Goal: Information Seeking & Learning: Learn about a topic

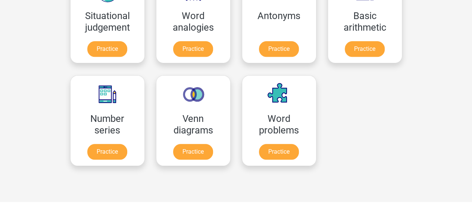
scroll to position [359, 0]
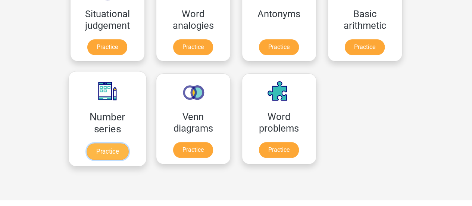
click at [110, 148] on link "Practice" at bounding box center [107, 151] width 42 height 16
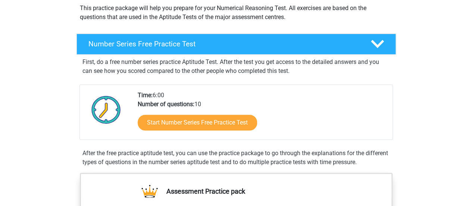
scroll to position [95, 0]
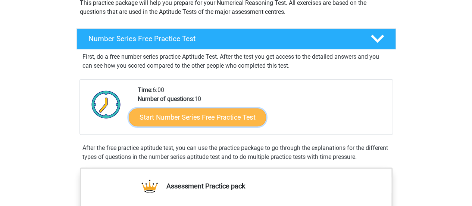
click at [224, 115] on link "Start Number Series Free Practice Test" at bounding box center [197, 117] width 137 height 18
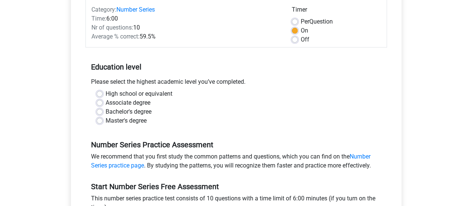
scroll to position [99, 0]
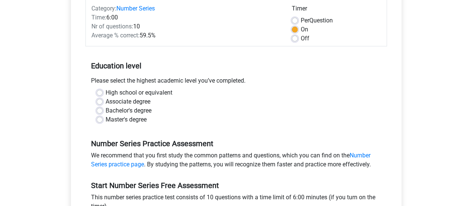
click at [106, 110] on label "Bachelor's degree" at bounding box center [129, 110] width 46 height 9
click at [100, 110] on input "Bachelor's degree" at bounding box center [100, 109] width 6 height 7
radio input "true"
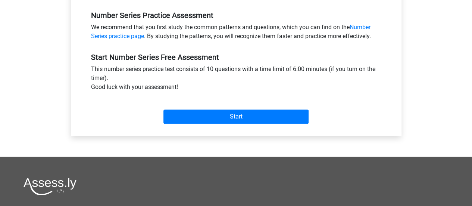
scroll to position [258, 0]
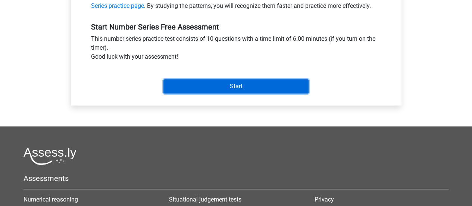
click at [242, 87] on input "Start" at bounding box center [235, 86] width 145 height 14
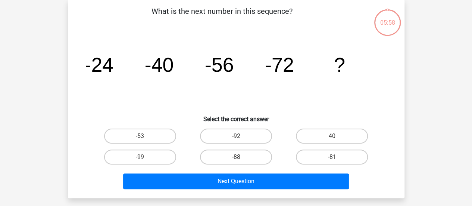
scroll to position [35, 0]
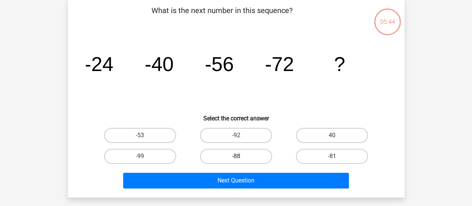
click at [248, 159] on label "-88" at bounding box center [236, 156] width 72 height 15
click at [241, 159] on input "-88" at bounding box center [238, 158] width 5 height 5
radio input "true"
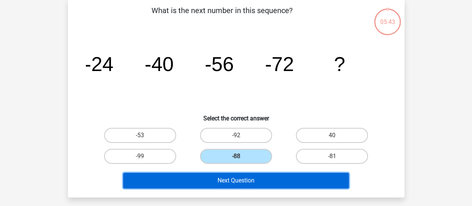
click at [249, 174] on button "Next Question" at bounding box center [236, 180] width 226 height 16
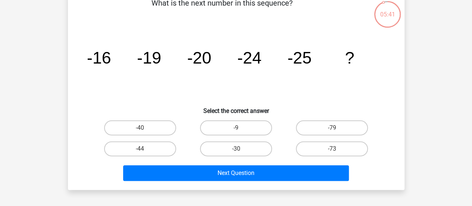
scroll to position [43, 0]
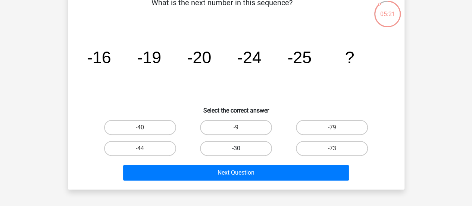
click at [249, 148] on label "-30" at bounding box center [236, 148] width 72 height 15
click at [241, 148] on input "-30" at bounding box center [238, 150] width 5 height 5
radio input "true"
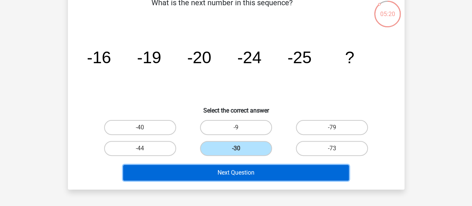
click at [252, 171] on button "Next Question" at bounding box center [236, 173] width 226 height 16
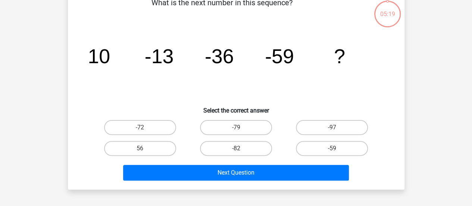
scroll to position [34, 0]
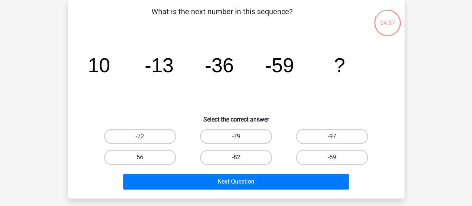
click at [242, 157] on label "-82" at bounding box center [236, 157] width 72 height 15
click at [241, 157] on input "-82" at bounding box center [238, 159] width 5 height 5
radio input "true"
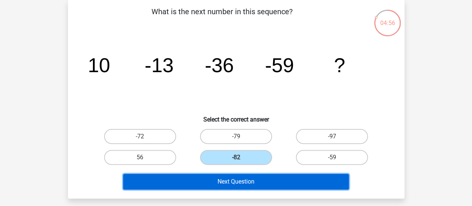
click at [248, 182] on button "Next Question" at bounding box center [236, 182] width 226 height 16
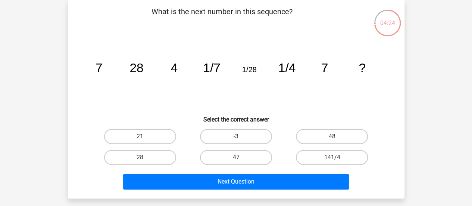
click at [141, 161] on input "28" at bounding box center [142, 159] width 5 height 5
radio input "true"
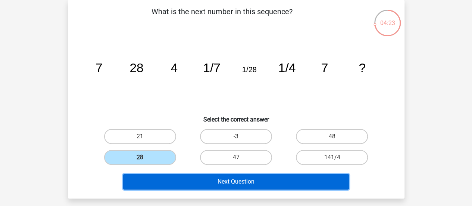
click at [185, 178] on button "Next Question" at bounding box center [236, 182] width 226 height 16
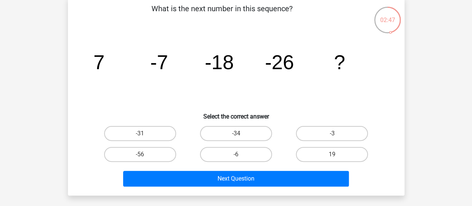
scroll to position [38, 0]
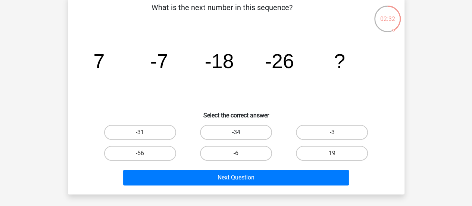
click at [254, 131] on label "-34" at bounding box center [236, 132] width 72 height 15
click at [241, 132] on input "-34" at bounding box center [238, 134] width 5 height 5
radio input "true"
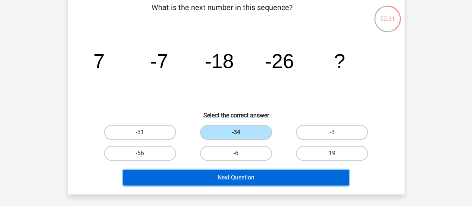
click at [243, 179] on button "Next Question" at bounding box center [236, 177] width 226 height 16
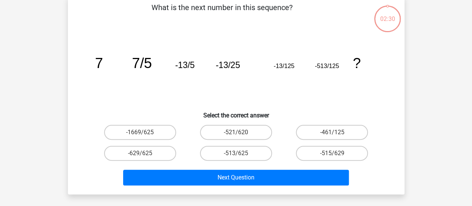
scroll to position [34, 0]
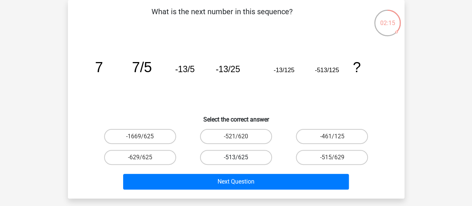
click at [248, 157] on label "-513/625" at bounding box center [236, 157] width 72 height 15
click at [241, 157] on input "-513/625" at bounding box center [238, 159] width 5 height 5
radio input "true"
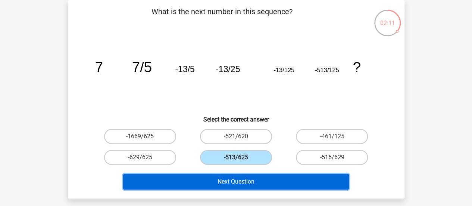
click at [231, 184] on button "Next Question" at bounding box center [236, 182] width 226 height 16
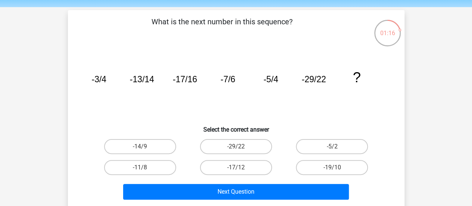
scroll to position [26, 0]
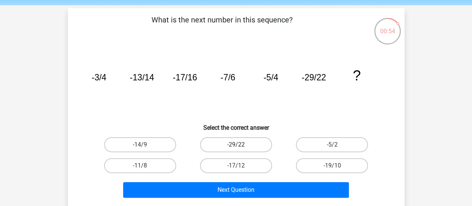
click at [254, 145] on label "-29/22" at bounding box center [236, 144] width 72 height 15
click at [241, 145] on input "-29/22" at bounding box center [238, 146] width 5 height 5
radio input "true"
click at [321, 168] on label "-19/10" at bounding box center [332, 165] width 72 height 15
click at [332, 168] on input "-19/10" at bounding box center [334, 167] width 5 height 5
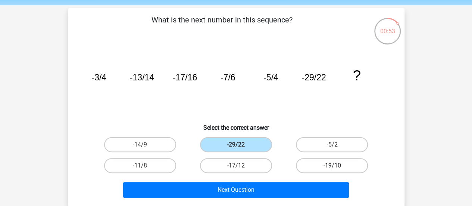
radio input "true"
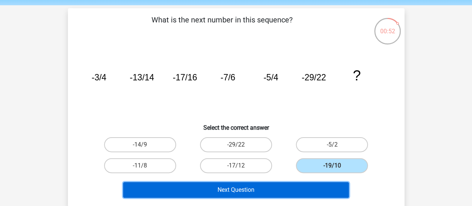
click at [311, 191] on button "Next Question" at bounding box center [236, 190] width 226 height 16
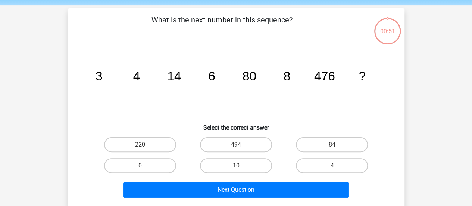
scroll to position [34, 0]
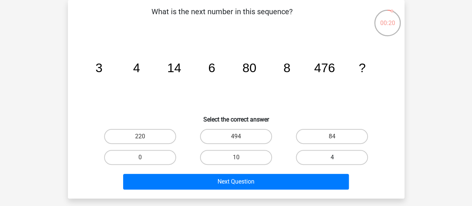
click at [312, 157] on label "4" at bounding box center [332, 157] width 72 height 15
click at [332, 157] on input "4" at bounding box center [334, 159] width 5 height 5
radio input "true"
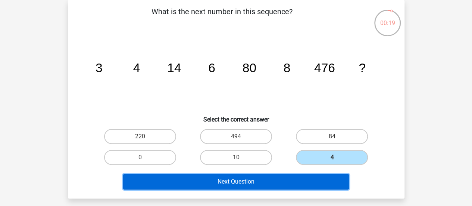
click at [276, 184] on button "Next Question" at bounding box center [236, 182] width 226 height 16
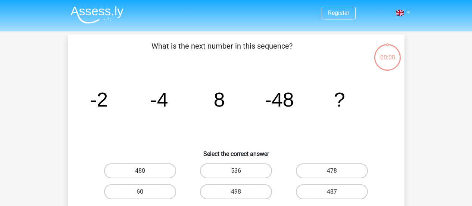
scroll to position [34, 0]
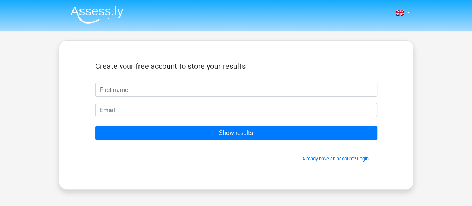
drag, startPoint x: 0, startPoint y: 0, endPoint x: 224, endPoint y: 91, distance: 241.9
click at [224, 91] on input "text" at bounding box center [236, 89] width 282 height 14
type input "[PERSON_NAME]"
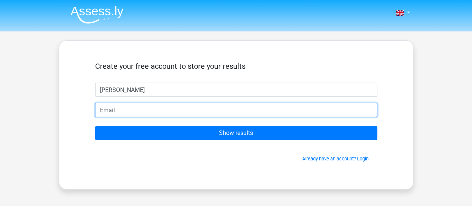
click at [156, 112] on input "email" at bounding box center [236, 110] width 282 height 14
type input "[EMAIL_ADDRESS][DOMAIN_NAME]"
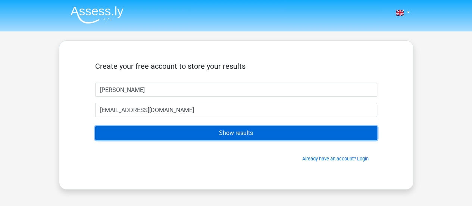
click at [190, 126] on input "Show results" at bounding box center [236, 133] width 282 height 14
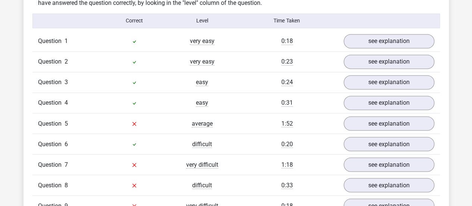
scroll to position [597, 0]
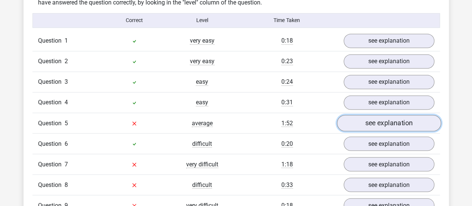
click at [367, 122] on link "see explanation" at bounding box center [389, 123] width 104 height 16
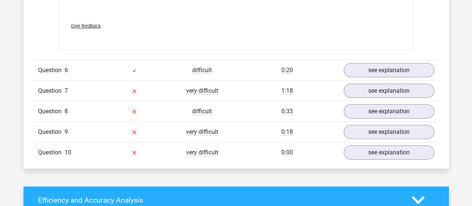
scroll to position [1131, 0]
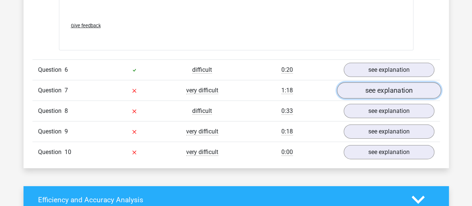
click at [362, 92] on link "see explanation" at bounding box center [389, 90] width 104 height 16
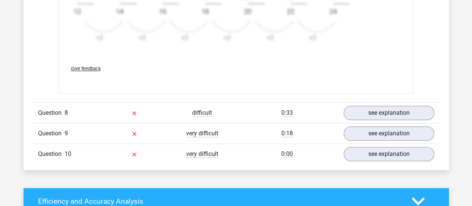
scroll to position [1590, 0]
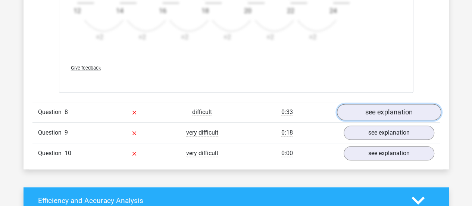
click at [368, 109] on link "see explanation" at bounding box center [389, 112] width 104 height 16
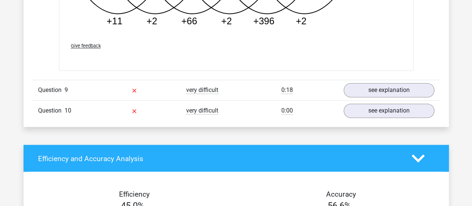
scroll to position [2036, 0]
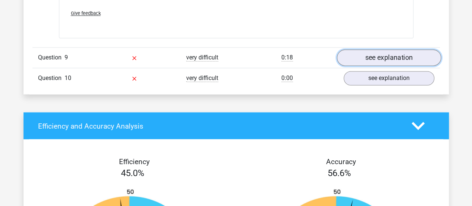
click at [361, 50] on link "see explanation" at bounding box center [389, 58] width 104 height 16
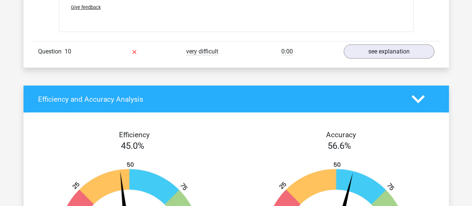
scroll to position [2523, 0]
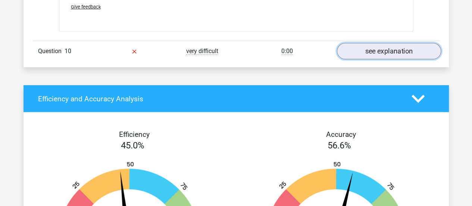
click at [363, 43] on link "see explanation" at bounding box center [389, 51] width 104 height 16
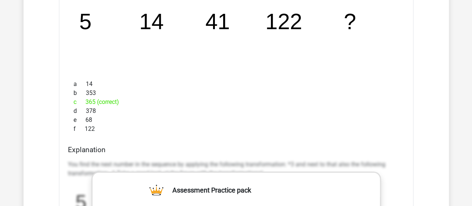
scroll to position [2660, 0]
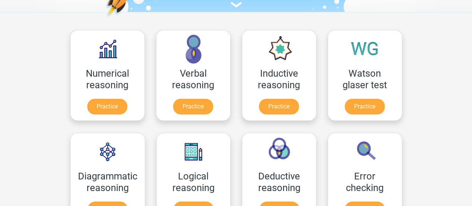
scroll to position [94, 0]
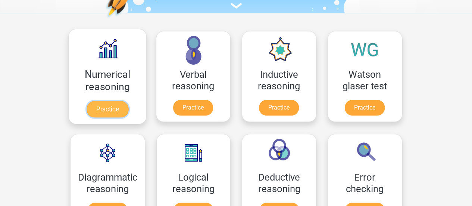
click at [114, 107] on link "Practice" at bounding box center [107, 109] width 42 height 16
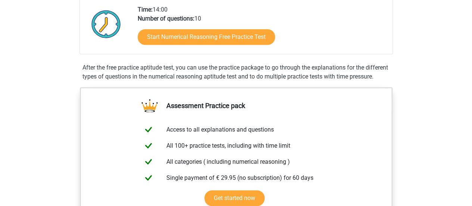
scroll to position [195, 0]
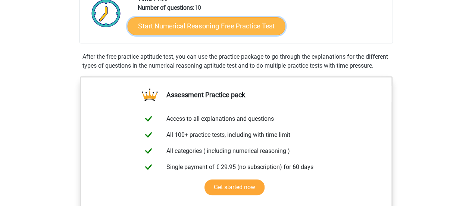
click at [226, 27] on link "Start Numerical Reasoning Free Practice Test" at bounding box center [206, 26] width 158 height 18
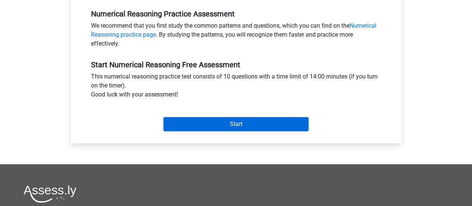
scroll to position [230, 0]
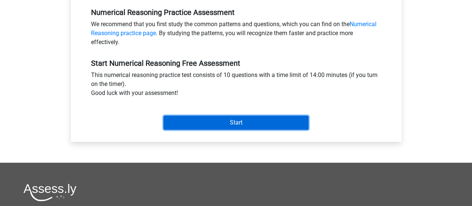
click at [247, 124] on input "Start" at bounding box center [235, 122] width 145 height 14
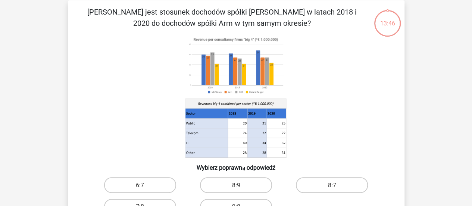
scroll to position [34, 0]
click at [328, 97] on icon at bounding box center [236, 95] width 301 height 123
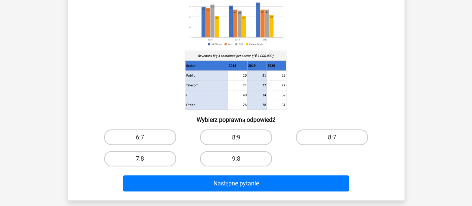
scroll to position [82, 0]
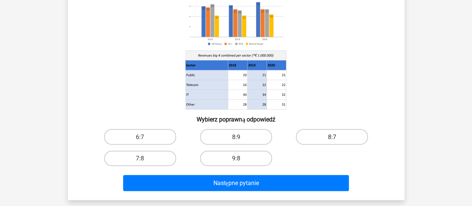
click at [321, 140] on label "8:7" at bounding box center [332, 136] width 72 height 15
click at [332, 140] on input "8:7" at bounding box center [334, 138] width 5 height 5
radio input "true"
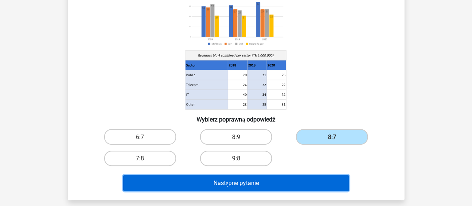
click at [283, 184] on button "Następne pytanie" at bounding box center [236, 183] width 226 height 16
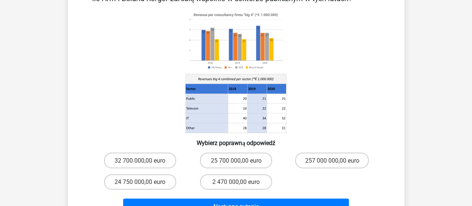
scroll to position [105, 0]
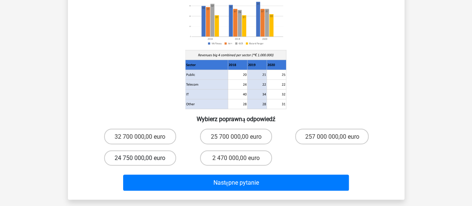
click at [151, 159] on font "24 750 000,00 euro" at bounding box center [140, 157] width 51 height 7
click at [145, 159] on input "24 750 000,00 euro" at bounding box center [142, 159] width 5 height 5
radio input "true"
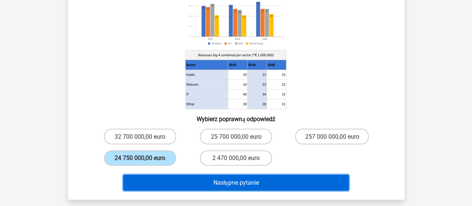
click at [236, 182] on font "Następne pytanie" at bounding box center [236, 182] width 46 height 7
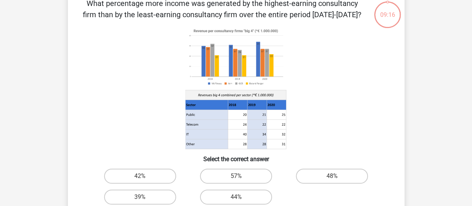
scroll to position [34, 0]
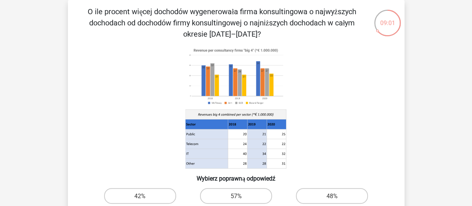
click at [261, 92] on image at bounding box center [235, 77] width 101 height 62
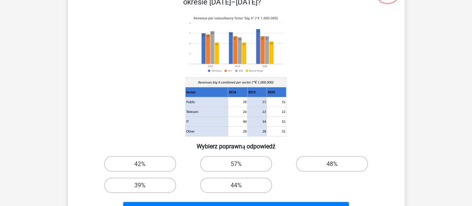
scroll to position [68, 0]
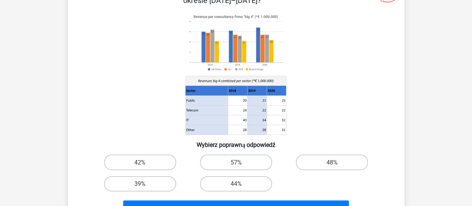
drag, startPoint x: 267, startPoint y: 85, endPoint x: 172, endPoint y: 87, distance: 94.4
click at [172, 87] on icon at bounding box center [236, 73] width 301 height 123
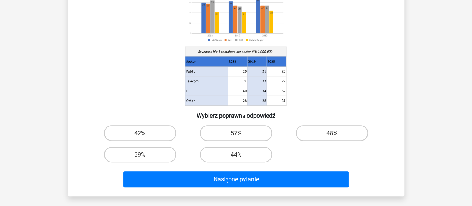
scroll to position [97, 0]
click at [323, 130] on label "48%" at bounding box center [332, 132] width 72 height 15
click at [332, 132] on input "48%" at bounding box center [334, 134] width 5 height 5
radio input "true"
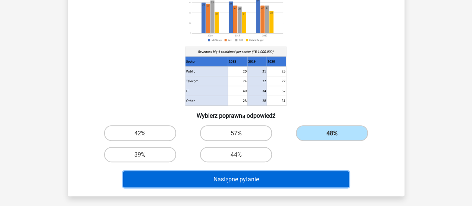
click at [292, 178] on button "Następne pytanie" at bounding box center [236, 179] width 226 height 16
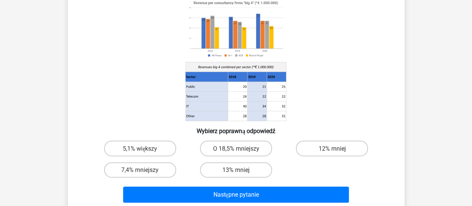
scroll to position [72, 0]
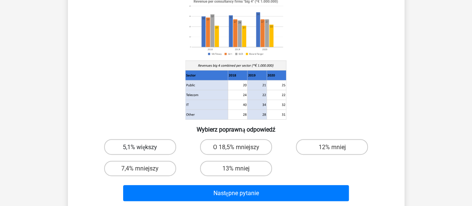
click at [151, 145] on font "5,1% większy" at bounding box center [140, 146] width 34 height 7
click at [145, 146] on input "5,1% większy" at bounding box center [142, 148] width 5 height 5
radio input "true"
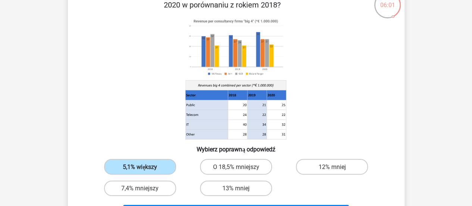
scroll to position [58, 0]
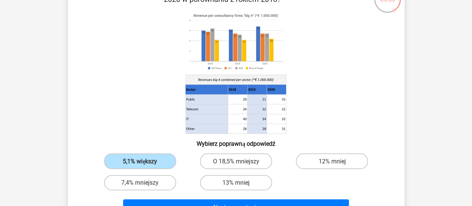
drag, startPoint x: 278, startPoint y: 119, endPoint x: 186, endPoint y: 115, distance: 91.9
click at [186, 115] on icon at bounding box center [206, 119] width 43 height 10
click at [143, 187] on label "7,4% mniejszy" at bounding box center [140, 182] width 72 height 15
click at [143, 187] on input "7,4% mniejszy" at bounding box center [142, 184] width 5 height 5
radio input "true"
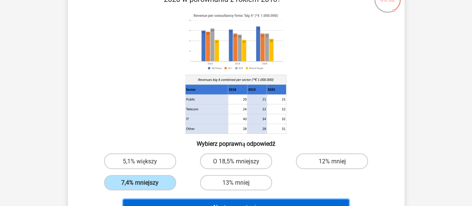
click at [282, 202] on button "Następne pytanie" at bounding box center [236, 207] width 226 height 16
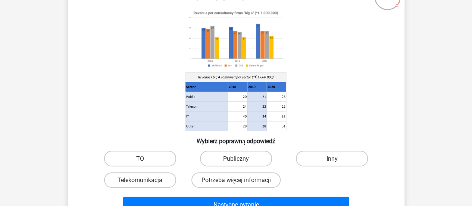
scroll to position [68, 0]
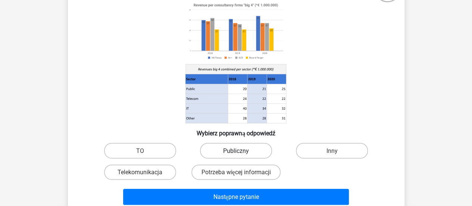
click at [252, 148] on label "Publiczny" at bounding box center [236, 150] width 72 height 15
click at [241, 150] on input "Publiczny" at bounding box center [238, 152] width 5 height 5
radio input "true"
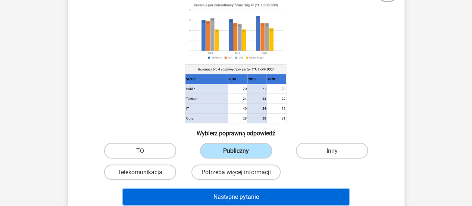
click at [285, 196] on button "Następne pytanie" at bounding box center [236, 196] width 226 height 16
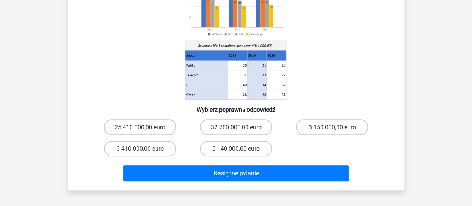
scroll to position [106, 0]
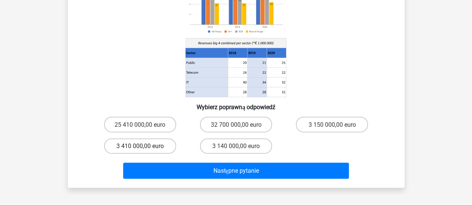
click at [162, 147] on font "3 410 000,00 euro" at bounding box center [139, 145] width 47 height 7
click at [145, 147] on input "3 410 000,00 euro" at bounding box center [142, 148] width 5 height 5
radio input "true"
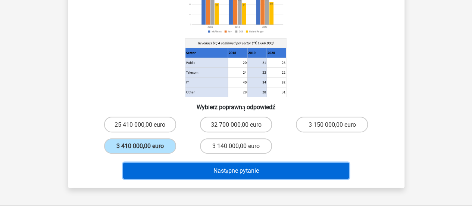
click at [192, 175] on button "Następne pytanie" at bounding box center [236, 170] width 226 height 16
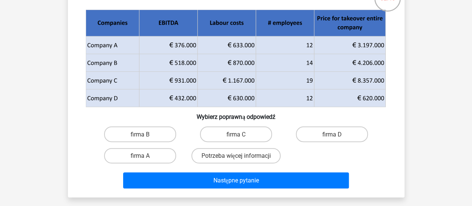
scroll to position [77, 0]
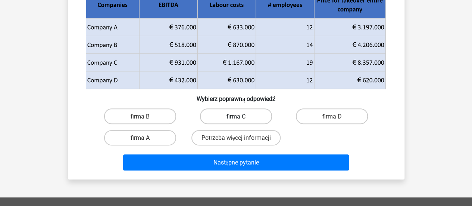
click at [250, 114] on label "firma C" at bounding box center [236, 115] width 72 height 15
click at [241, 116] on input "firma C" at bounding box center [238, 118] width 5 height 5
radio input "true"
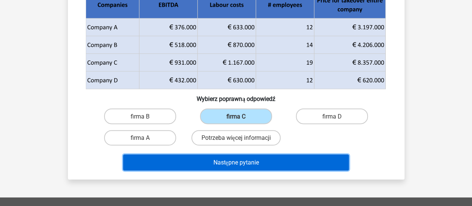
click at [263, 168] on button "Następne pytanie" at bounding box center [236, 162] width 226 height 16
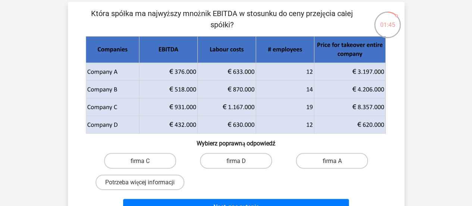
scroll to position [36, 0]
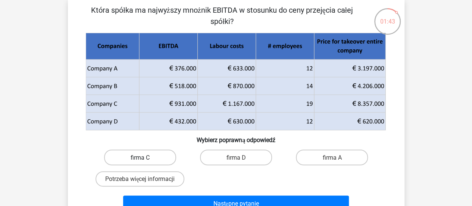
click at [153, 159] on label "firma C" at bounding box center [140, 156] width 72 height 15
click at [145, 159] on input "firma C" at bounding box center [142, 159] width 5 height 5
radio input "true"
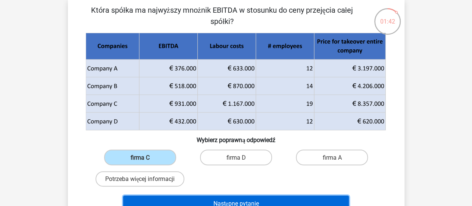
click at [212, 197] on button "Następne pytanie" at bounding box center [236, 203] width 226 height 16
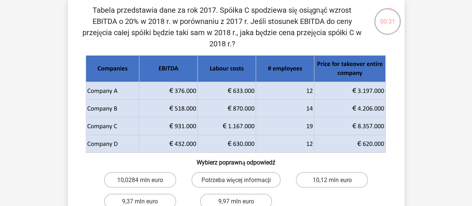
scroll to position [36, 0]
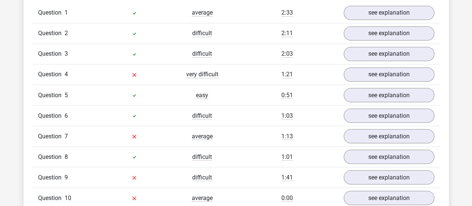
scroll to position [622, 0]
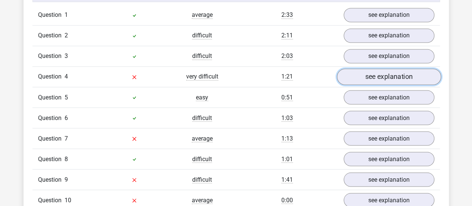
click at [364, 74] on link "see explanation" at bounding box center [389, 76] width 104 height 16
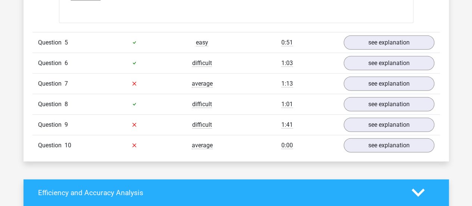
scroll to position [1005, 0]
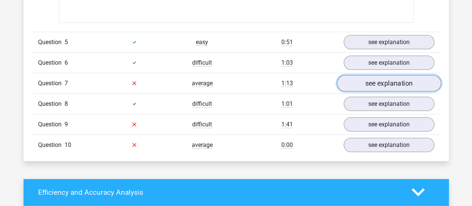
click at [364, 79] on link "see explanation" at bounding box center [389, 83] width 104 height 16
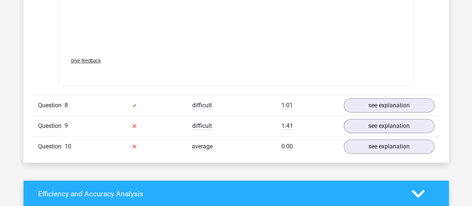
scroll to position [1492, 0]
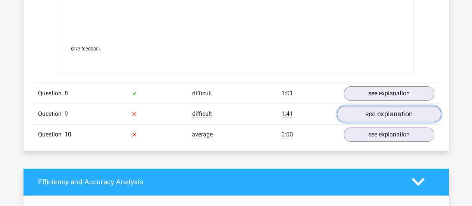
click at [364, 110] on link "see explanation" at bounding box center [389, 114] width 104 height 16
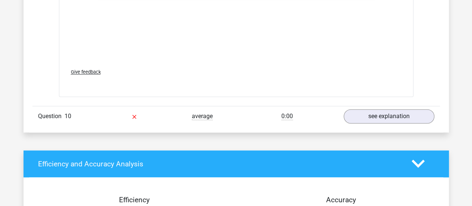
scroll to position [2005, 0]
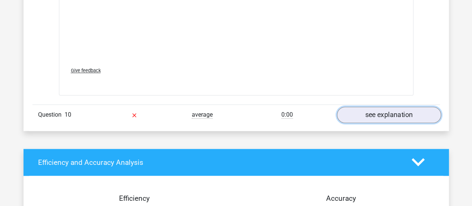
click at [377, 110] on link "see explanation" at bounding box center [389, 114] width 104 height 16
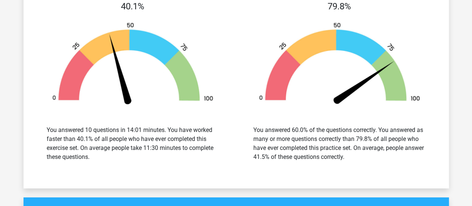
scroll to position [2693, 0]
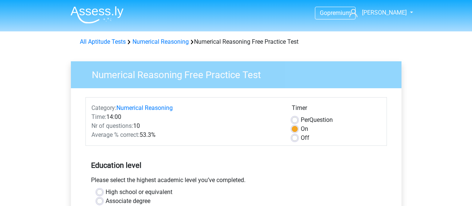
scroll to position [230, 0]
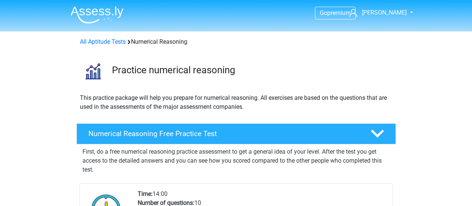
scroll to position [195, 0]
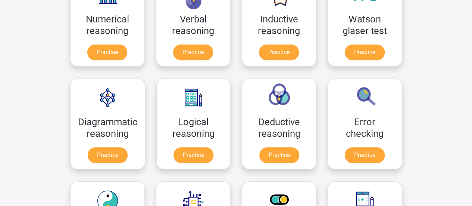
scroll to position [150, 0]
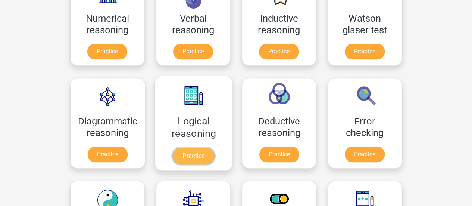
click at [194, 156] on link "Practice" at bounding box center [193, 155] width 42 height 16
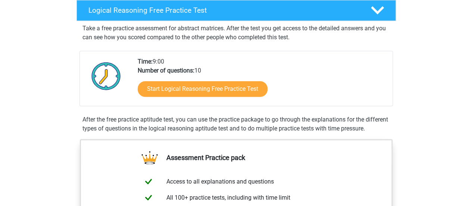
scroll to position [124, 0]
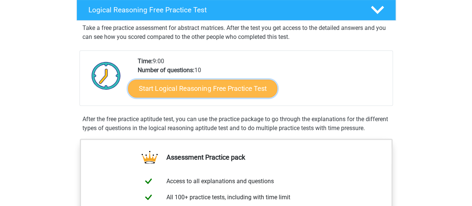
click at [219, 86] on link "Start Logical Reasoning Free Practice Test" at bounding box center [202, 88] width 149 height 18
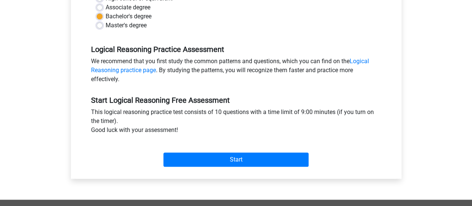
scroll to position [196, 0]
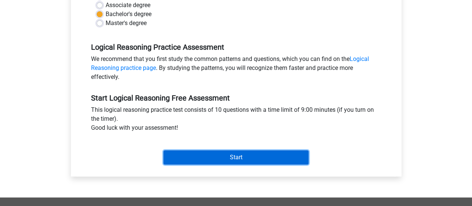
click at [228, 156] on input "Start" at bounding box center [235, 157] width 145 height 14
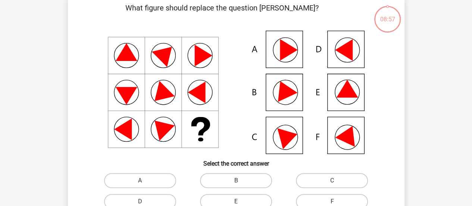
scroll to position [38, 0]
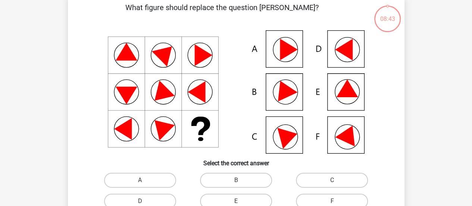
click at [345, 52] on icon at bounding box center [344, 50] width 18 height 22
click at [151, 197] on label "D" at bounding box center [140, 200] width 72 height 15
click at [145, 201] on input "D" at bounding box center [142, 203] width 5 height 5
radio input "true"
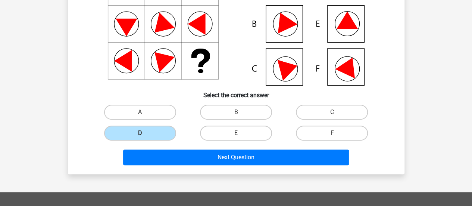
scroll to position [107, 0]
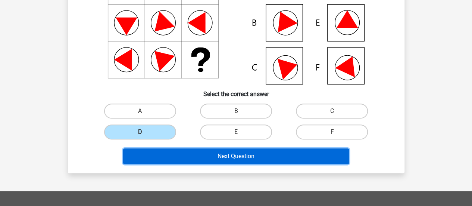
click at [220, 158] on button "Next Question" at bounding box center [236, 156] width 226 height 16
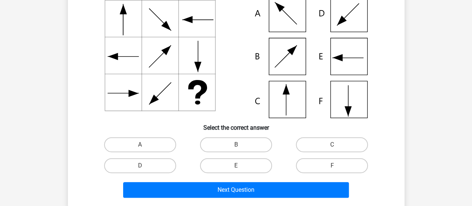
scroll to position [76, 0]
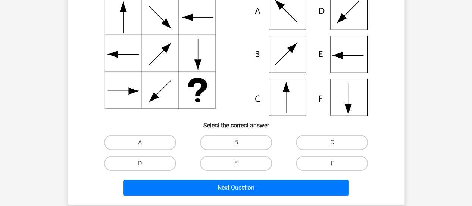
click at [320, 142] on label "C" at bounding box center [332, 142] width 72 height 15
click at [332, 142] on input "C" at bounding box center [334, 144] width 5 height 5
radio input "true"
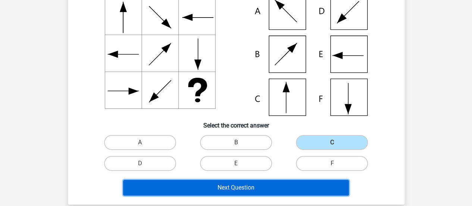
click at [284, 181] on button "Next Question" at bounding box center [236, 188] width 226 height 16
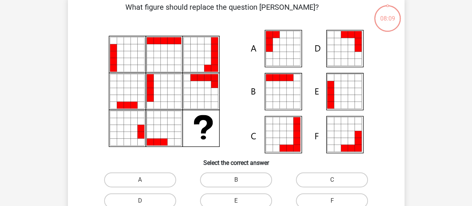
scroll to position [34, 0]
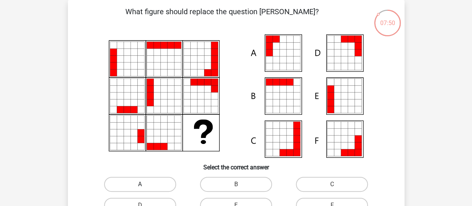
click at [158, 184] on label "A" at bounding box center [140, 184] width 72 height 15
click at [145, 184] on input "A" at bounding box center [142, 186] width 5 height 5
radio input "true"
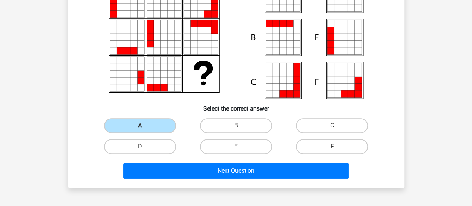
scroll to position [96, 0]
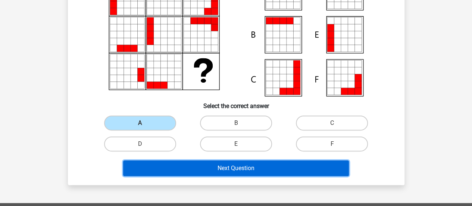
click at [200, 168] on button "Next Question" at bounding box center [236, 168] width 226 height 16
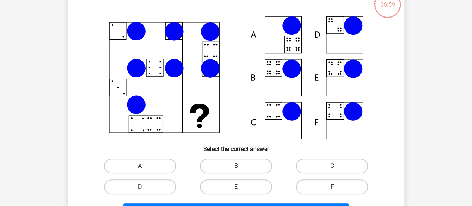
scroll to position [54, 0]
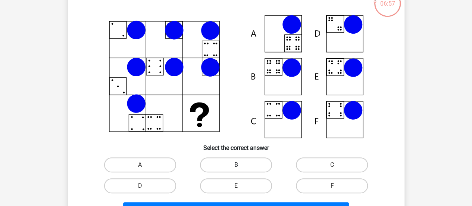
click at [243, 166] on label "B" at bounding box center [236, 164] width 72 height 15
click at [241, 166] on input "B" at bounding box center [238, 167] width 5 height 5
radio input "true"
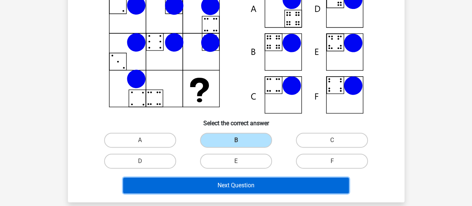
click at [245, 190] on button "Next Question" at bounding box center [236, 185] width 226 height 16
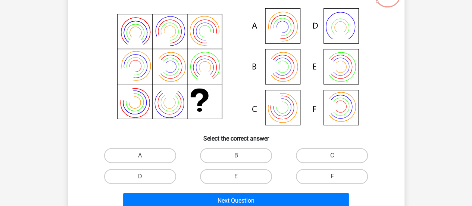
scroll to position [63, 0]
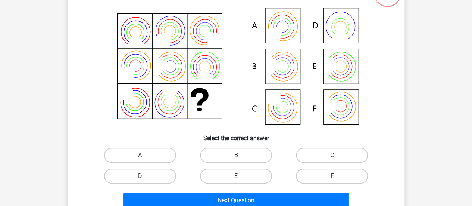
click at [244, 154] on label "B" at bounding box center [236, 154] width 72 height 15
click at [241, 155] on input "B" at bounding box center [238, 157] width 5 height 5
radio input "true"
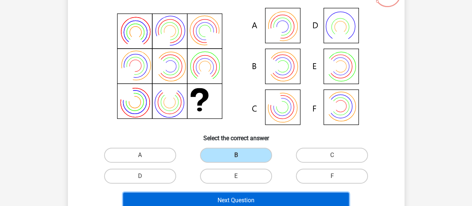
click at [254, 194] on button "Next Question" at bounding box center [236, 200] width 226 height 16
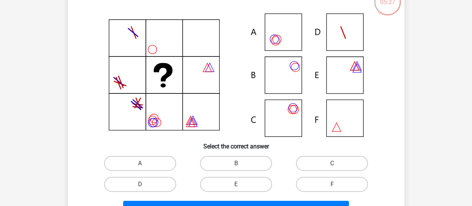
scroll to position [60, 0]
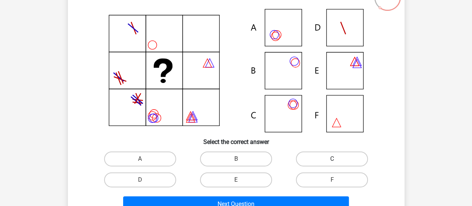
drag, startPoint x: 318, startPoint y: 158, endPoint x: 328, endPoint y: 161, distance: 11.2
click at [328, 161] on label "C" at bounding box center [332, 158] width 72 height 15
click at [332, 161] on input "C" at bounding box center [334, 161] width 5 height 5
radio input "true"
click at [328, 161] on label "C" at bounding box center [332, 158] width 72 height 15
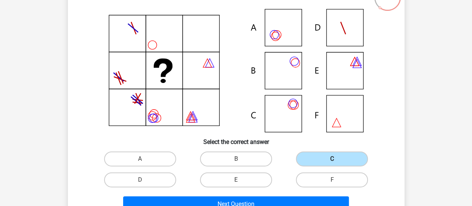
click at [332, 161] on input "C" at bounding box center [334, 161] width 5 height 5
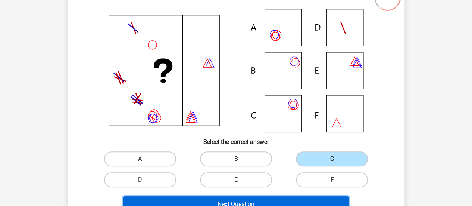
click at [281, 202] on button "Next Question" at bounding box center [236, 204] width 226 height 16
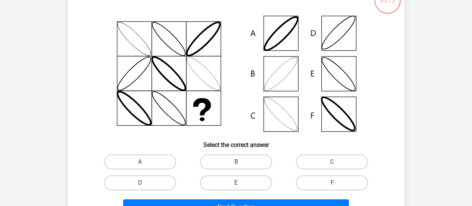
scroll to position [57, 0]
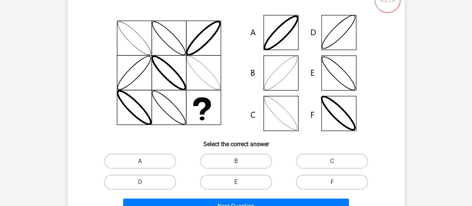
click at [238, 162] on input "B" at bounding box center [238, 163] width 5 height 5
radio input "true"
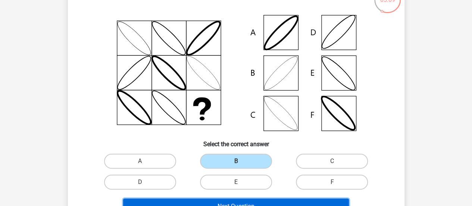
click at [282, 200] on button "Next Question" at bounding box center [236, 206] width 226 height 16
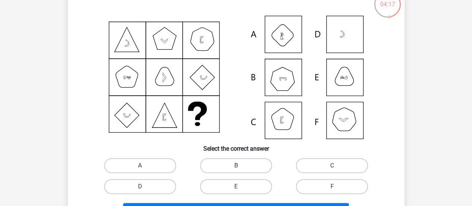
scroll to position [54, 0]
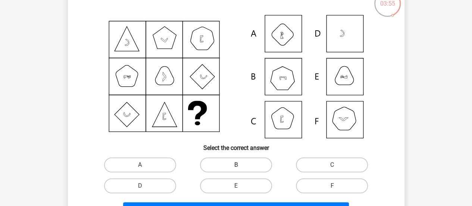
click at [243, 165] on label "B" at bounding box center [236, 164] width 72 height 15
click at [241, 165] on input "B" at bounding box center [238, 167] width 5 height 5
radio input "true"
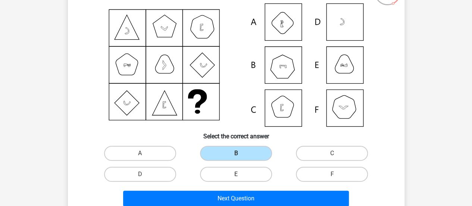
scroll to position [66, 0]
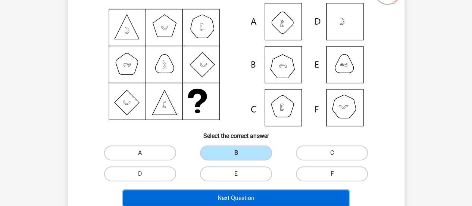
click at [288, 196] on button "Next Question" at bounding box center [236, 198] width 226 height 16
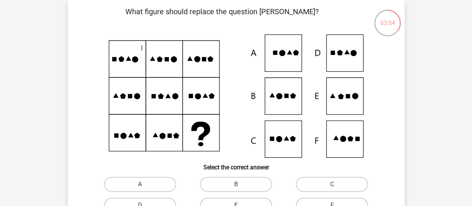
scroll to position [40, 0]
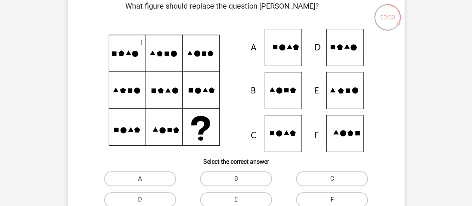
click at [255, 196] on label "E" at bounding box center [236, 199] width 72 height 15
click at [241, 199] on input "E" at bounding box center [238, 201] width 5 height 5
radio input "true"
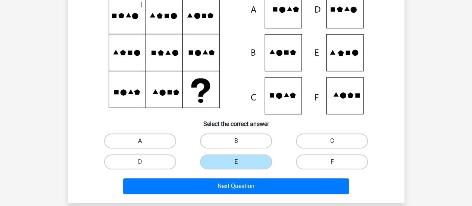
scroll to position [79, 0]
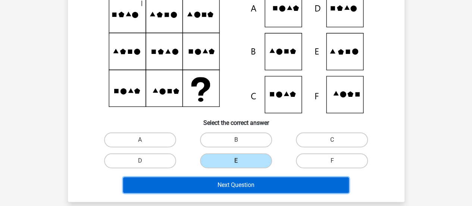
click at [274, 185] on button "Next Question" at bounding box center [236, 185] width 226 height 16
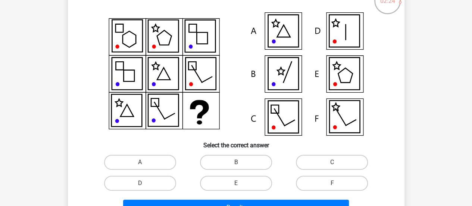
scroll to position [57, 0]
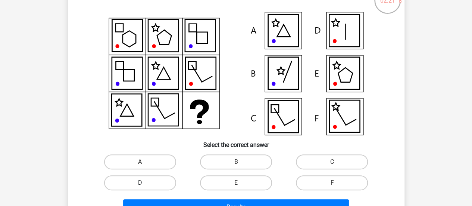
click at [150, 185] on label "D" at bounding box center [140, 182] width 72 height 15
click at [145, 185] on input "D" at bounding box center [142, 184] width 5 height 5
radio input "true"
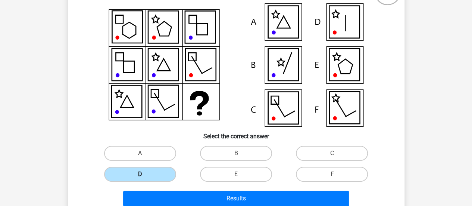
scroll to position [66, 0]
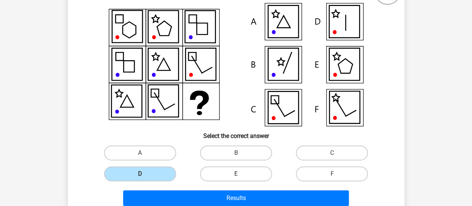
click at [230, 170] on label "E" at bounding box center [236, 173] width 72 height 15
click at [236, 174] on input "E" at bounding box center [238, 176] width 5 height 5
radio input "true"
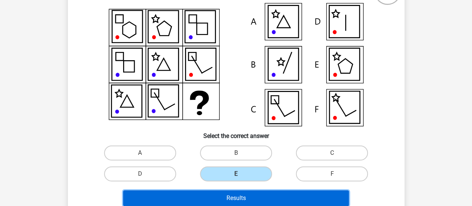
click at [237, 196] on button "Results" at bounding box center [236, 198] width 226 height 16
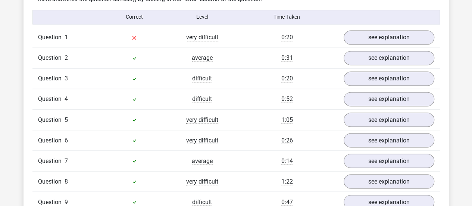
scroll to position [594, 0]
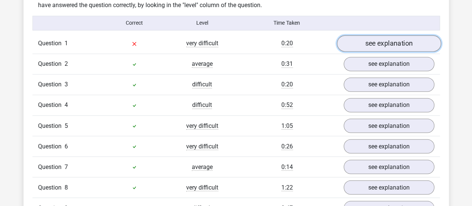
click at [367, 49] on link "see explanation" at bounding box center [389, 43] width 104 height 16
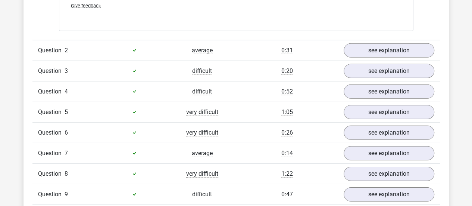
scroll to position [1088, 0]
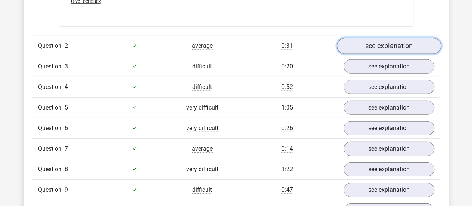
click at [396, 40] on link "see explanation" at bounding box center [389, 46] width 104 height 16
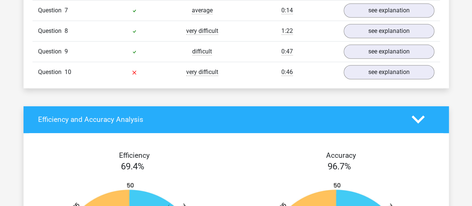
scroll to position [1635, 0]
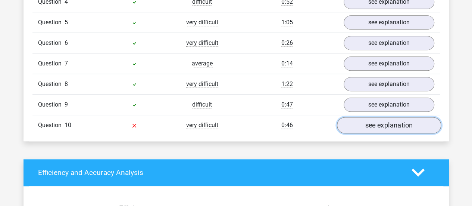
click at [378, 127] on link "see explanation" at bounding box center [389, 125] width 104 height 16
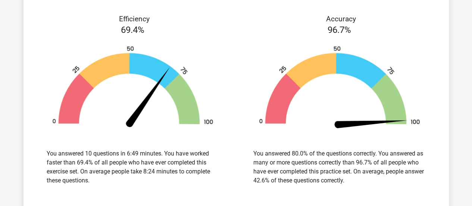
scroll to position [2324, 0]
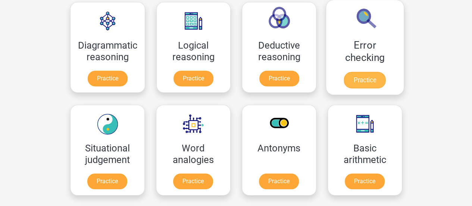
scroll to position [228, 0]
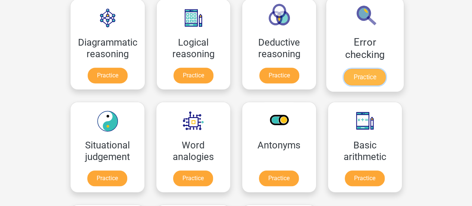
click at [366, 84] on link "Practice" at bounding box center [365, 77] width 42 height 16
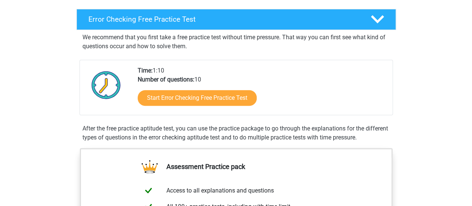
scroll to position [114, 0]
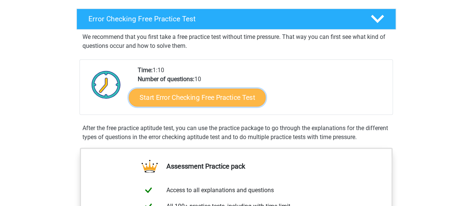
click at [232, 97] on link "Start Error Checking Free Practice Test" at bounding box center [197, 97] width 137 height 18
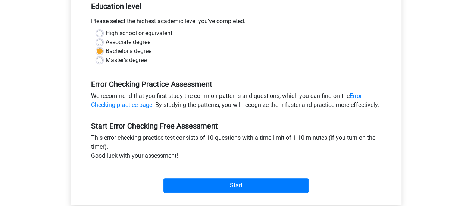
scroll to position [171, 0]
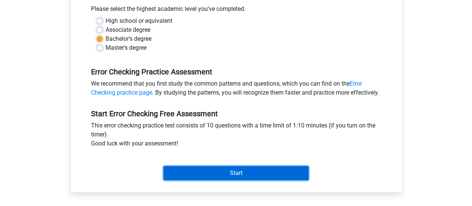
click at [223, 180] on input "Start" at bounding box center [235, 173] width 145 height 14
click at [228, 180] on input "Start" at bounding box center [235, 173] width 145 height 14
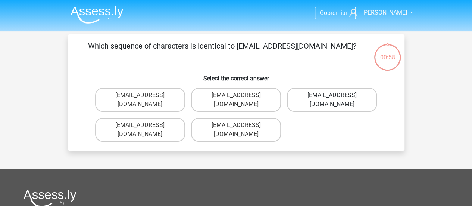
click at [325, 99] on label "[EMAIL_ADDRESS][DOMAIN_NAME]" at bounding box center [332, 100] width 90 height 24
click at [332, 99] on input "[EMAIL_ADDRESS][DOMAIN_NAME]" at bounding box center [334, 97] width 5 height 5
radio input "true"
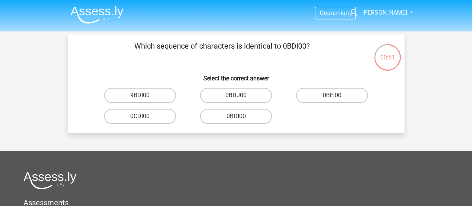
click at [239, 93] on label "0BDJ00" at bounding box center [236, 95] width 72 height 15
click at [239, 95] on input "0BDJ00" at bounding box center [238, 97] width 5 height 5
radio input "true"
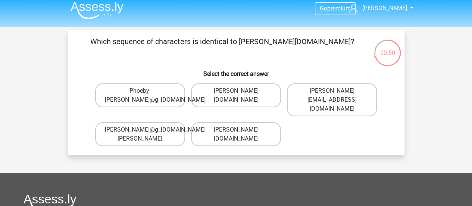
scroll to position [3, 0]
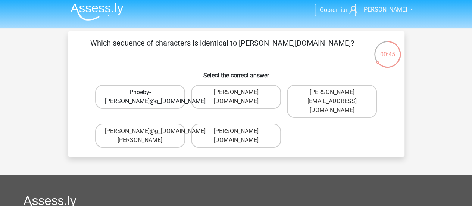
drag, startPoint x: 154, startPoint y: 99, endPoint x: 158, endPoint y: 100, distance: 4.2
click at [158, 100] on label "Phoeby-[PERSON_NAME]@g_[DOMAIN_NAME]" at bounding box center [140, 97] width 90 height 24
click at [145, 97] on input "Phoeby-[PERSON_NAME]@g_[DOMAIN_NAME]" at bounding box center [142, 94] width 5 height 5
radio input "true"
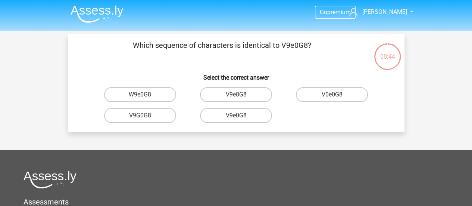
scroll to position [0, 0]
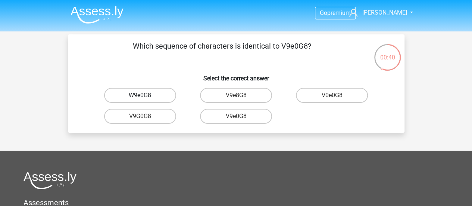
click at [163, 97] on label "W9e0G8" at bounding box center [140, 95] width 72 height 15
click at [145, 97] on input "W9e0G8" at bounding box center [142, 97] width 5 height 5
radio input "true"
click at [345, 95] on label "01051S" at bounding box center [332, 95] width 72 height 15
click at [337, 95] on input "01051S" at bounding box center [334, 97] width 5 height 5
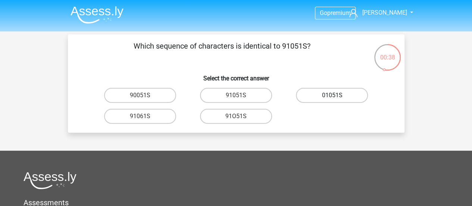
radio input "true"
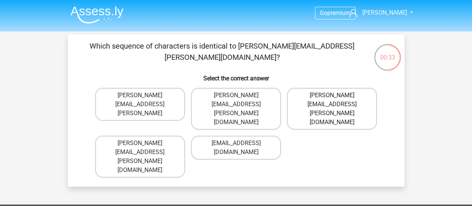
click at [346, 95] on label "[PERSON_NAME][EMAIL_ADDRESS][PERSON_NAME][DOMAIN_NAME]" at bounding box center [332, 109] width 90 height 42
click at [337, 95] on input "[PERSON_NAME][EMAIL_ADDRESS][PERSON_NAME][DOMAIN_NAME]" at bounding box center [334, 97] width 5 height 5
radio input "true"
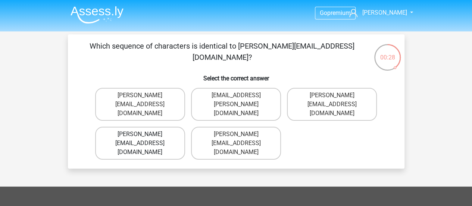
click at [158, 129] on label "[PERSON_NAME][EMAIL_ADDRESS][DOMAIN_NAME]" at bounding box center [140, 143] width 90 height 33
click at [145, 134] on input "[PERSON_NAME][EMAIL_ADDRESS][DOMAIN_NAME]" at bounding box center [142, 136] width 5 height 5
radio input "true"
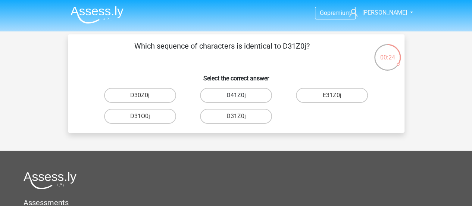
click at [256, 89] on label "D41Z0j" at bounding box center [236, 95] width 72 height 15
click at [241, 95] on input "D41Z0j" at bounding box center [238, 97] width 5 height 5
radio input "true"
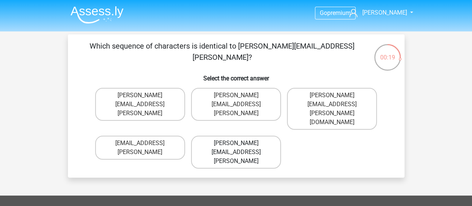
click at [262, 135] on label "[PERSON_NAME][EMAIL_ADDRESS][PERSON_NAME]" at bounding box center [236, 151] width 90 height 33
click at [241, 143] on input "[PERSON_NAME][EMAIL_ADDRESS][PERSON_NAME]" at bounding box center [238, 145] width 5 height 5
radio input "true"
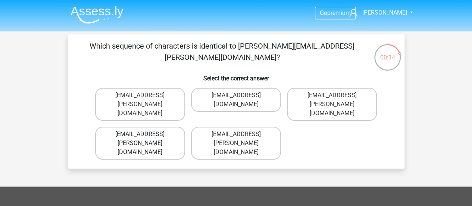
click at [159, 127] on label "Thea+Sadler@Gmail.uk.com" at bounding box center [140, 143] width 90 height 33
click at [145, 134] on input "Thea+Sadler@Gmail.uk.com" at bounding box center [142, 136] width 5 height 5
radio input "true"
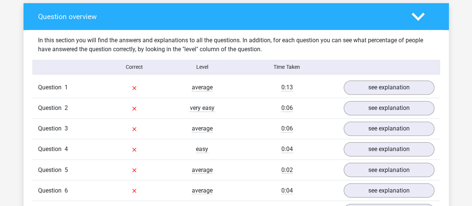
scroll to position [540, 0]
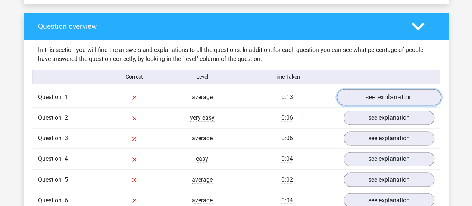
click at [386, 99] on link "see explanation" at bounding box center [389, 97] width 104 height 16
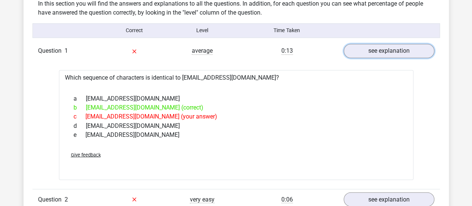
scroll to position [587, 0]
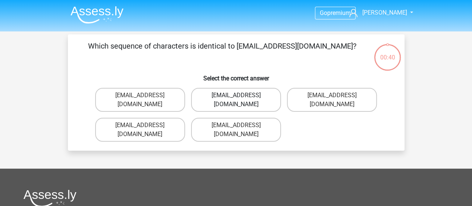
click at [264, 91] on label "[EMAIL_ADDRESS][DOMAIN_NAME]" at bounding box center [236, 100] width 90 height 24
click at [241, 95] on input "[EMAIL_ADDRESS][DOMAIN_NAME]" at bounding box center [238, 97] width 5 height 5
radio input "true"
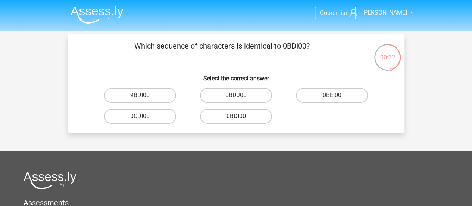
click at [247, 120] on label "0BDI00" at bounding box center [236, 116] width 72 height 15
click at [241, 120] on input "0BDI00" at bounding box center [238, 118] width 5 height 5
radio input "true"
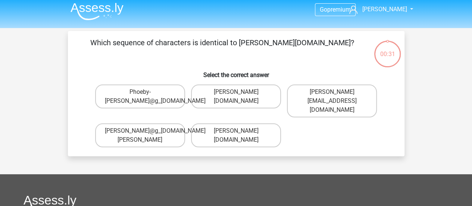
scroll to position [3, 0]
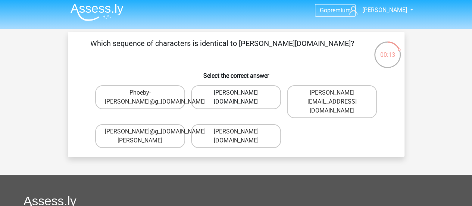
click at [263, 97] on label "Phoebe-Patterson@g_mail.gr" at bounding box center [236, 97] width 90 height 24
click at [241, 97] on input "Phoebe-Patterson@g_mail.gr" at bounding box center [238, 95] width 5 height 5
radio input "true"
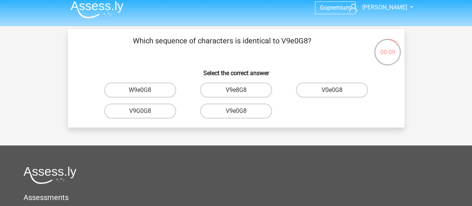
scroll to position [7, 0]
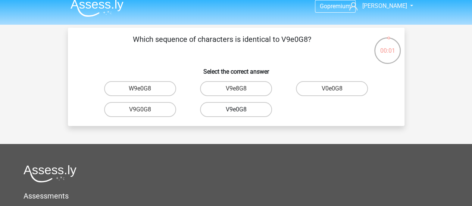
click at [253, 111] on label "V9e0G8" at bounding box center [236, 109] width 72 height 15
click at [241, 111] on input "V9e0G8" at bounding box center [238, 111] width 5 height 5
radio input "true"
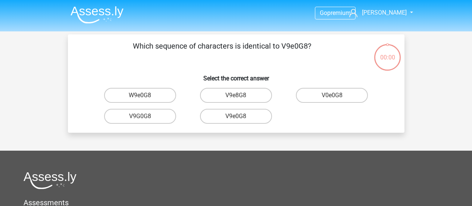
scroll to position [7, 0]
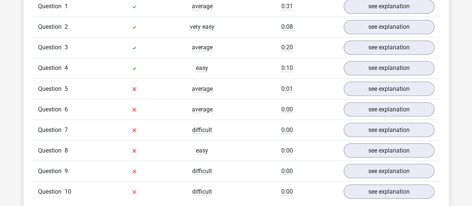
scroll to position [639, 0]
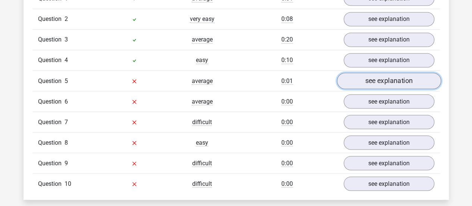
click at [369, 81] on link "see explanation" at bounding box center [389, 80] width 104 height 16
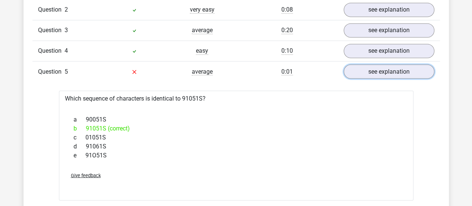
scroll to position [648, 0]
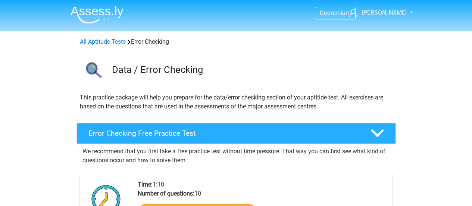
scroll to position [114, 0]
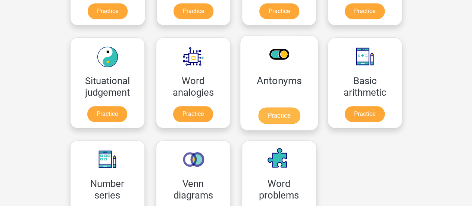
scroll to position [293, 0]
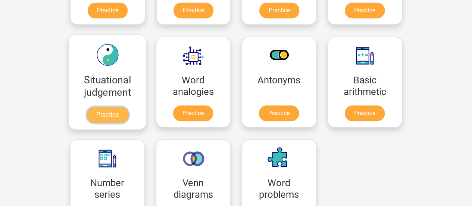
click at [117, 106] on link "Practice" at bounding box center [107, 114] width 42 height 16
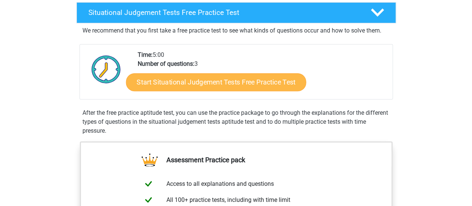
scroll to position [121, 0]
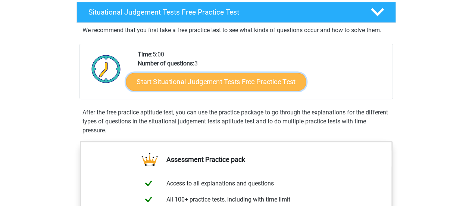
click at [244, 88] on link "Start Situational Judgement Tests Free Practice Test" at bounding box center [216, 82] width 180 height 18
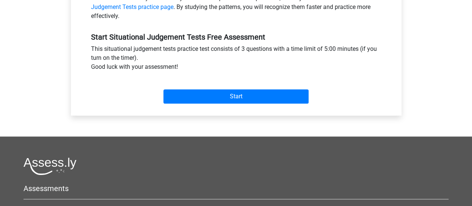
scroll to position [263, 0]
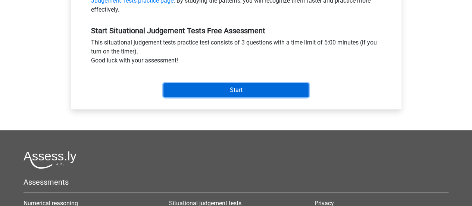
click at [222, 89] on input "Start" at bounding box center [235, 90] width 145 height 14
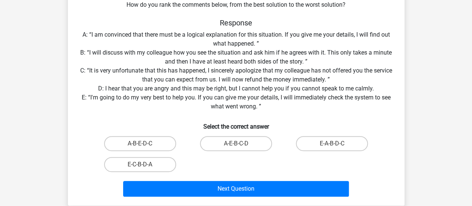
scroll to position [113, 0]
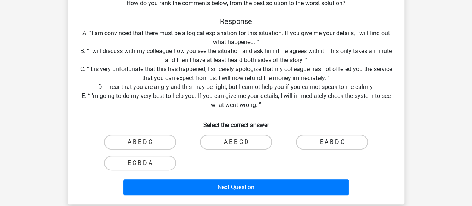
click at [339, 143] on label "E-A-B-D-C" at bounding box center [332, 141] width 72 height 15
click at [337, 143] on input "E-A-B-D-C" at bounding box center [334, 144] width 5 height 5
radio input "true"
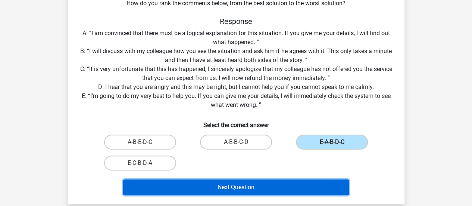
click at [294, 188] on button "Next Question" at bounding box center [236, 187] width 226 height 16
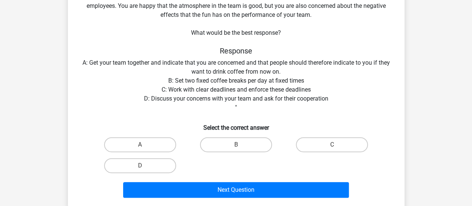
scroll to position [75, 0]
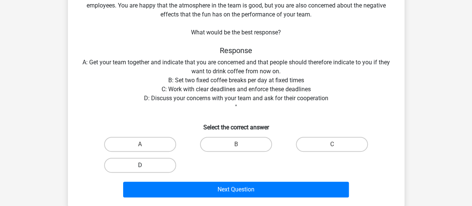
click at [165, 162] on label "D" at bounding box center [140, 164] width 72 height 15
click at [145, 165] on input "D" at bounding box center [142, 167] width 5 height 5
radio input "true"
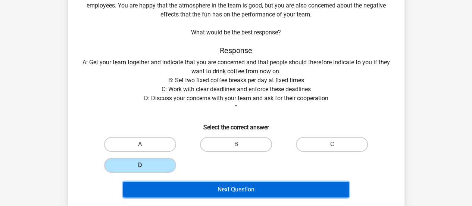
click at [200, 187] on button "Next Question" at bounding box center [236, 189] width 226 height 16
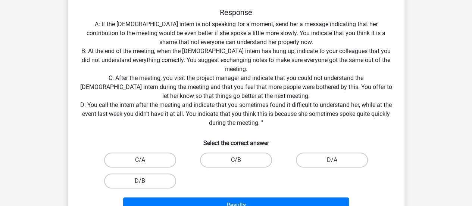
scroll to position [153, 0]
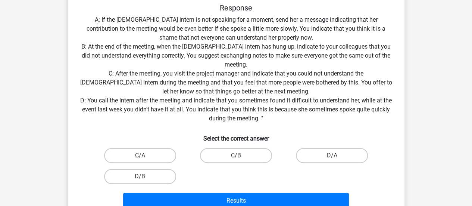
click at [281, 166] on div "C/A C/B D/A D/B" at bounding box center [236, 166] width 288 height 42
click at [344, 157] on label "D/A" at bounding box center [332, 155] width 72 height 15
click at [337, 157] on input "D/A" at bounding box center [334, 157] width 5 height 5
radio input "true"
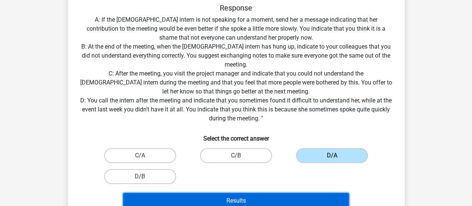
click at [319, 198] on button "Results" at bounding box center [236, 201] width 226 height 16
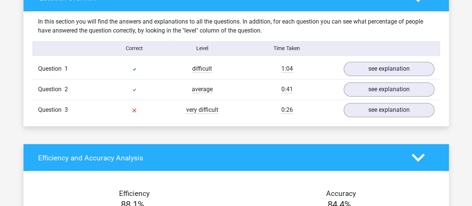
scroll to position [569, 0]
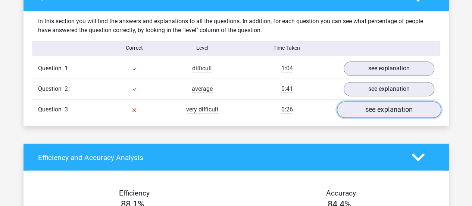
click at [365, 106] on link "see explanation" at bounding box center [389, 109] width 104 height 16
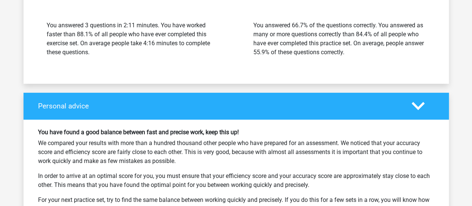
scroll to position [1439, 0]
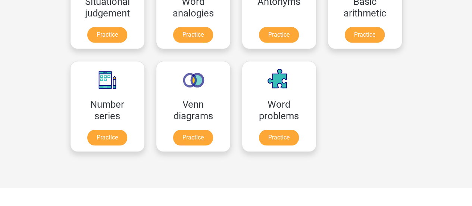
scroll to position [375, 0]
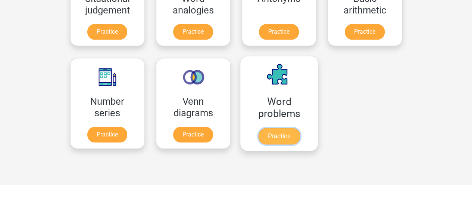
click at [265, 132] on link "Practice" at bounding box center [279, 136] width 42 height 16
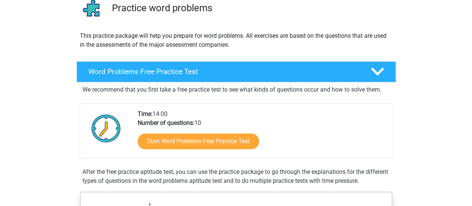
scroll to position [79, 0]
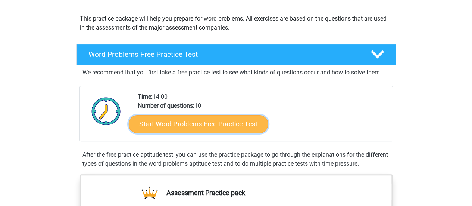
click at [245, 120] on link "Start Word Problems Free Practice Test" at bounding box center [198, 124] width 140 height 18
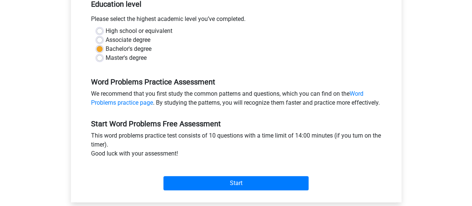
scroll to position [167, 0]
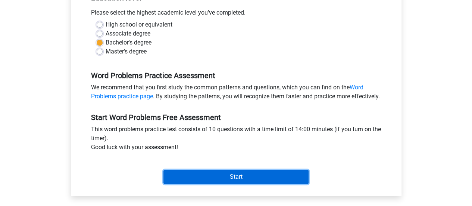
click at [239, 184] on input "Start" at bounding box center [235, 176] width 145 height 14
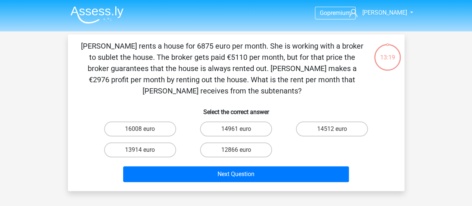
click at [448, 48] on div "Go premium [GEOGRAPHIC_DATA] [EMAIL_ADDRESS][DOMAIN_NAME]" at bounding box center [236, 203] width 472 height 406
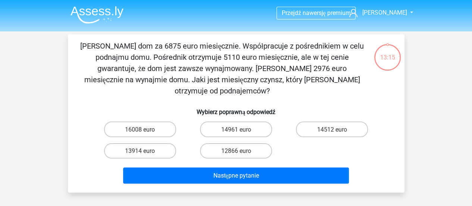
click at [423, 85] on div "Przejdź na wersję premium [GEOGRAPHIC_DATA] [EMAIL_ADDRESS][DOMAIN_NAME]" at bounding box center [236, 203] width 472 height 407
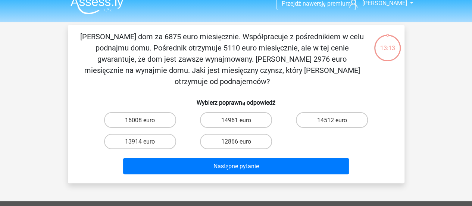
scroll to position [10, 0]
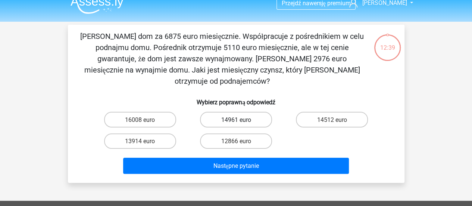
click at [231, 126] on label "14961 euro" at bounding box center [236, 119] width 72 height 15
click at [236, 124] on input "14961 euro" at bounding box center [238, 121] width 5 height 5
radio input "true"
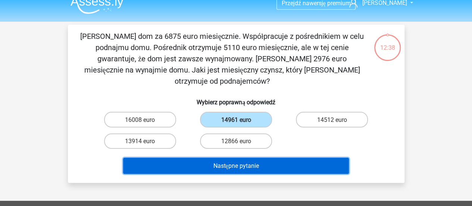
click at [250, 165] on font "Następne pytanie" at bounding box center [236, 165] width 46 height 7
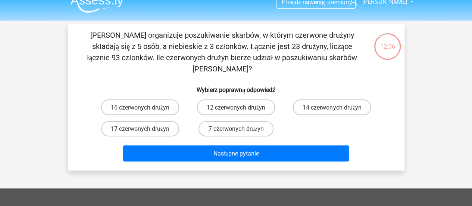
scroll to position [7, 0]
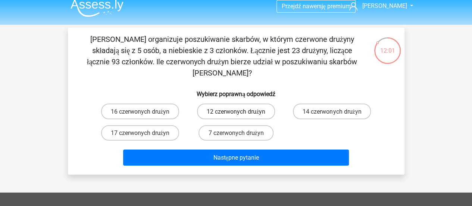
click at [218, 108] on font "12 czerwonych drużyn" at bounding box center [236, 111] width 59 height 7
click at [236, 111] on input "12 czerwonych drużyn" at bounding box center [238, 113] width 5 height 5
radio input "true"
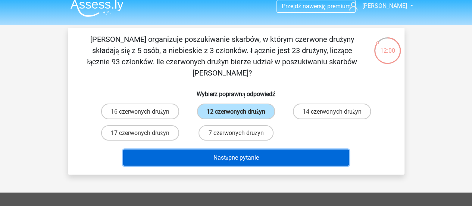
click at [237, 150] on button "Następne pytanie" at bounding box center [236, 157] width 226 height 16
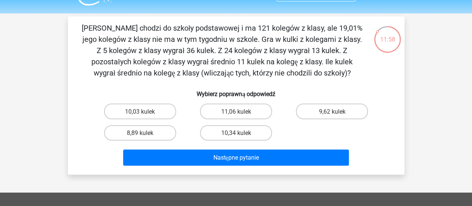
scroll to position [16, 0]
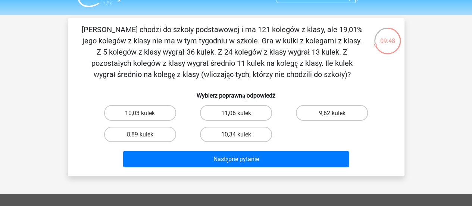
click at [241, 115] on font "11,06 kulek" at bounding box center [236, 112] width 30 height 7
click at [241, 115] on input "11,06 kulek" at bounding box center [238, 114] width 5 height 5
radio input "true"
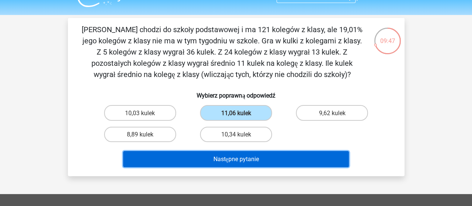
click at [259, 159] on font "Następne pytanie" at bounding box center [236, 158] width 46 height 7
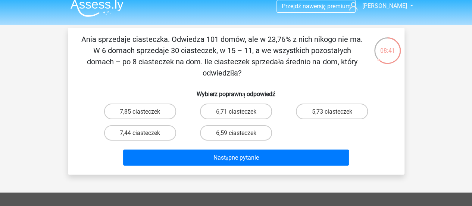
scroll to position [11, 0]
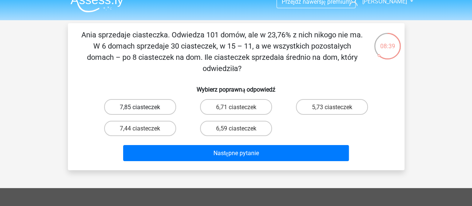
click at [137, 112] on label "7,85 ciasteczek" at bounding box center [140, 106] width 72 height 15
click at [140, 111] on input "7,85 ciasteczek" at bounding box center [142, 108] width 5 height 5
radio input "true"
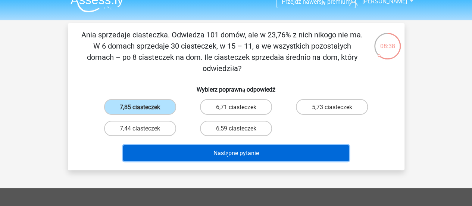
click at [246, 153] on font "Następne pytanie" at bounding box center [236, 152] width 46 height 7
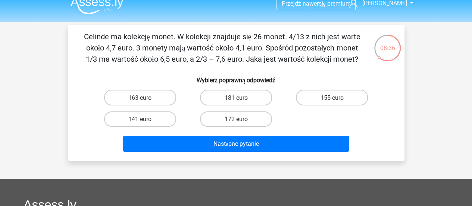
scroll to position [7, 0]
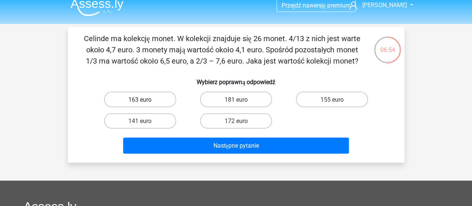
click at [167, 95] on label "163 euro" at bounding box center [140, 98] width 72 height 15
click at [145, 99] on input "163 euro" at bounding box center [142, 101] width 5 height 5
radio input "true"
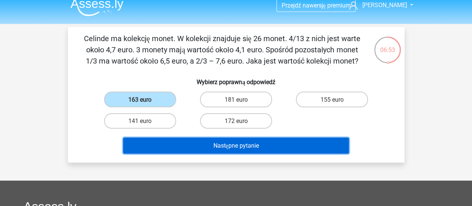
click at [208, 153] on button "Następne pytanie" at bounding box center [236, 145] width 226 height 16
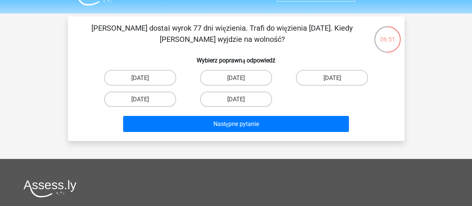
scroll to position [0, 0]
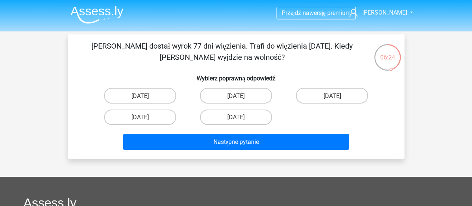
click at [237, 97] on input "13 sierpnia" at bounding box center [238, 97] width 5 height 5
radio input "true"
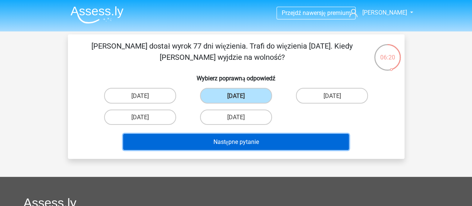
click at [287, 142] on button "Następne pytanie" at bounding box center [236, 142] width 226 height 16
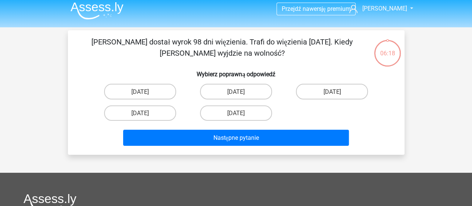
scroll to position [1, 0]
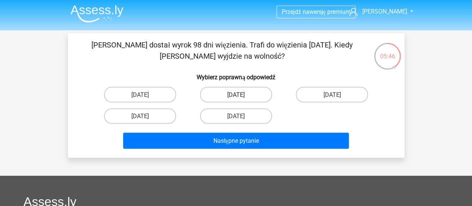
click at [239, 91] on font "22 sierpnia" at bounding box center [236, 94] width 18 height 7
click at [239, 94] on input "22 sierpnia" at bounding box center [238, 96] width 5 height 5
radio input "true"
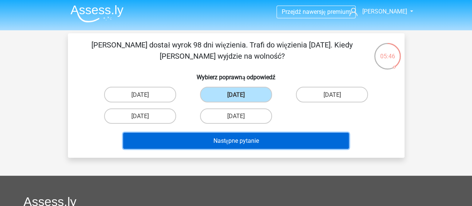
click at [265, 141] on button "Następne pytanie" at bounding box center [236, 140] width 226 height 16
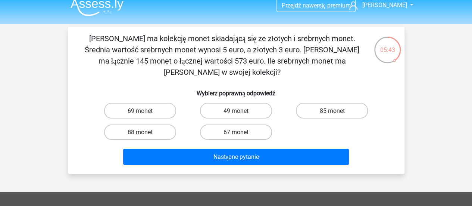
scroll to position [6, 0]
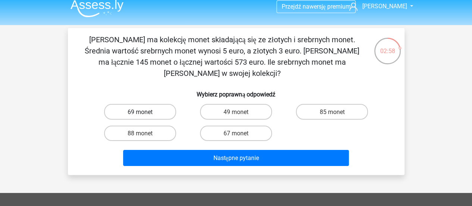
click at [157, 104] on label "69 monet" at bounding box center [140, 111] width 72 height 15
click at [145, 111] on input "69 monet" at bounding box center [142, 113] width 5 height 5
radio input "true"
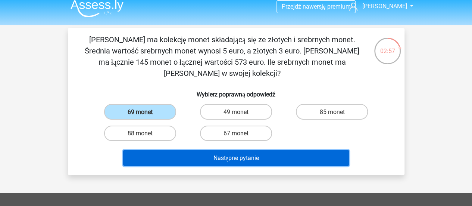
click at [199, 150] on button "Następne pytanie" at bounding box center [236, 158] width 226 height 16
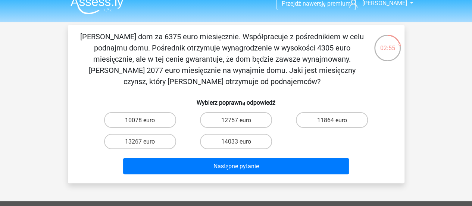
scroll to position [2, 0]
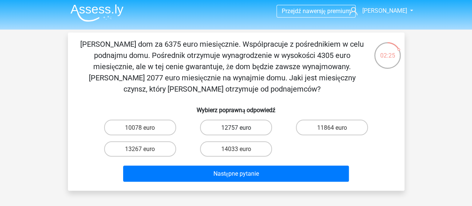
click at [253, 123] on label "12757 euro" at bounding box center [236, 126] width 72 height 15
click at [241, 127] on input "12757 euro" at bounding box center [238, 129] width 5 height 5
radio input "true"
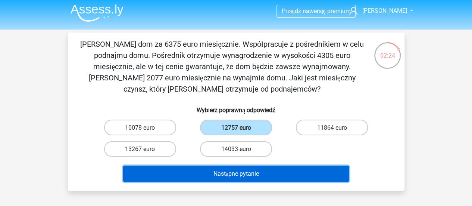
click at [267, 176] on button "Następne pytanie" at bounding box center [236, 173] width 226 height 16
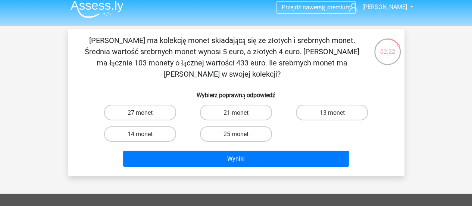
scroll to position [4, 0]
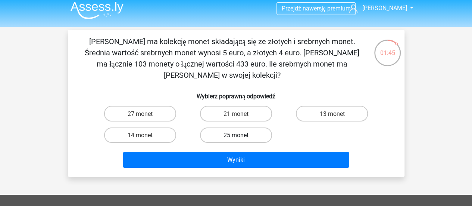
click at [238, 131] on font "25 monet" at bounding box center [236, 134] width 25 height 7
click at [238, 135] on input "25 monet" at bounding box center [238, 137] width 5 height 5
radio input "true"
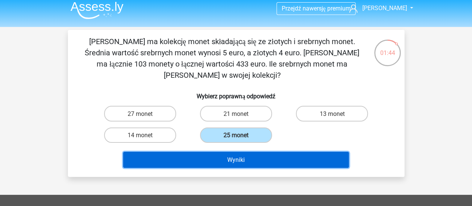
click at [244, 156] on font "Wyniki" at bounding box center [236, 159] width 18 height 7
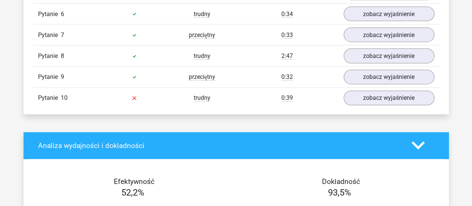
scroll to position [740, 0]
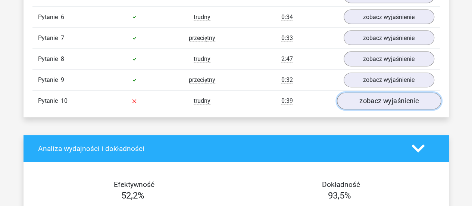
click at [392, 98] on font "zobacz wyjaśnienie" at bounding box center [388, 101] width 59 height 8
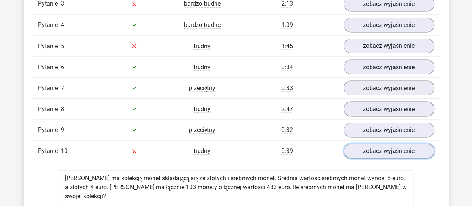
scroll to position [625, 0]
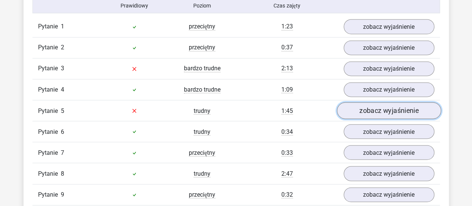
click at [369, 107] on font "zobacz wyjaśnienie" at bounding box center [388, 110] width 59 height 8
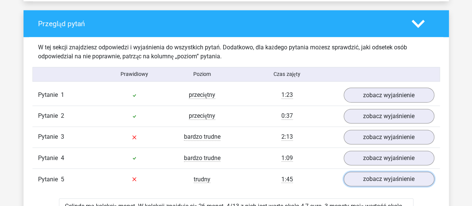
scroll to position [557, 0]
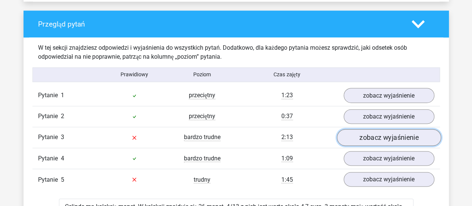
click at [358, 132] on link "zobacz wyjaśnienie" at bounding box center [389, 137] width 104 height 17
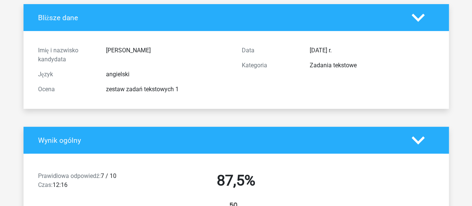
scroll to position [0, 0]
